Goal: Information Seeking & Learning: Learn about a topic

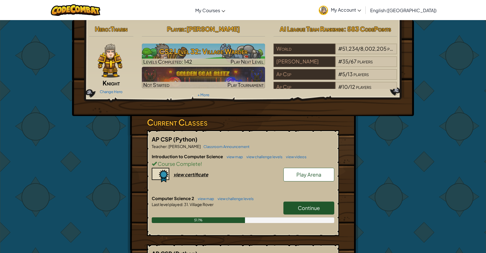
click at [208, 197] on link "view map" at bounding box center [204, 198] width 19 height 5
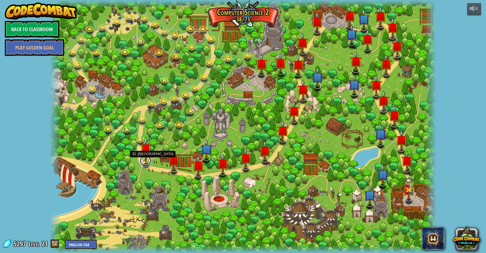
click at [146, 164] on link at bounding box center [145, 160] width 11 height 11
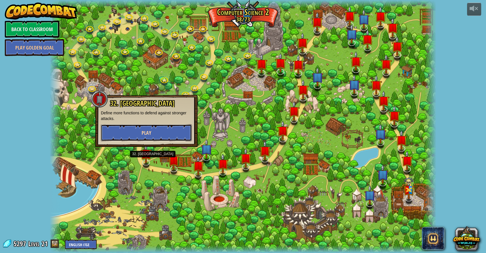
click at [159, 128] on button "Play" at bounding box center [146, 132] width 91 height 17
